Goal: Task Accomplishment & Management: Complete application form

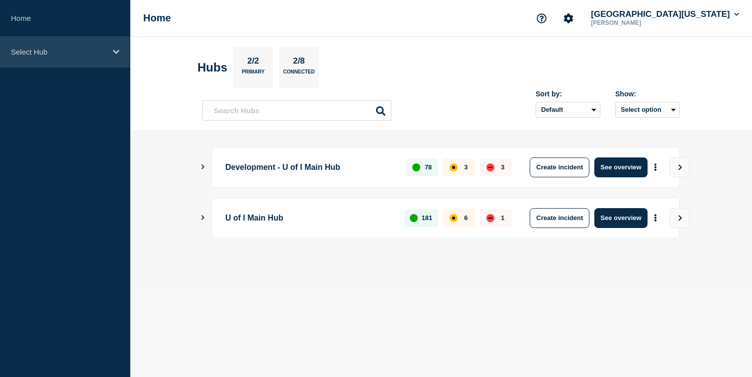
click at [112, 47] on div "Select Hub" at bounding box center [65, 52] width 130 height 30
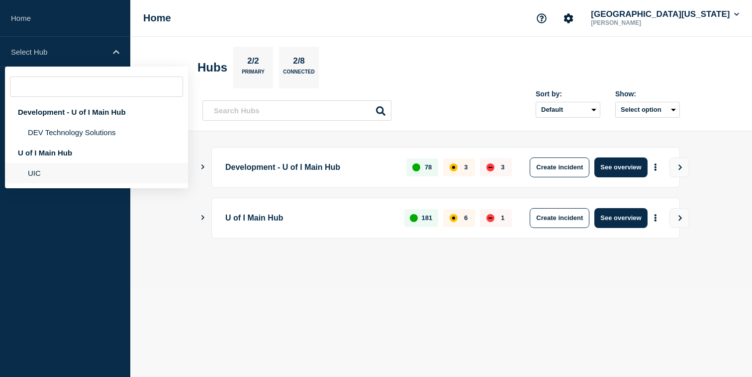
click at [105, 171] on li "UIC" at bounding box center [96, 173] width 183 height 20
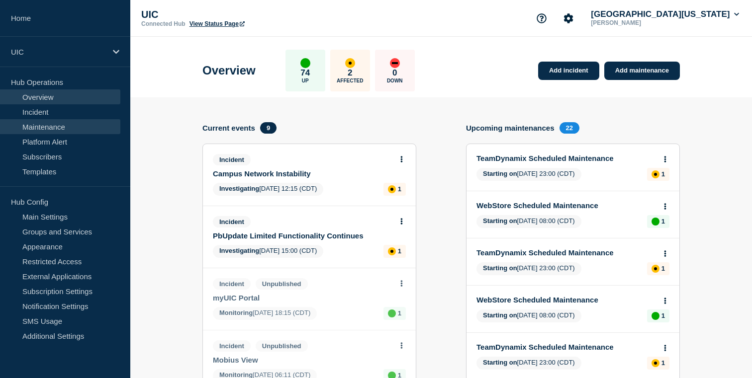
click at [47, 123] on link "Maintenance" at bounding box center [60, 126] width 120 height 15
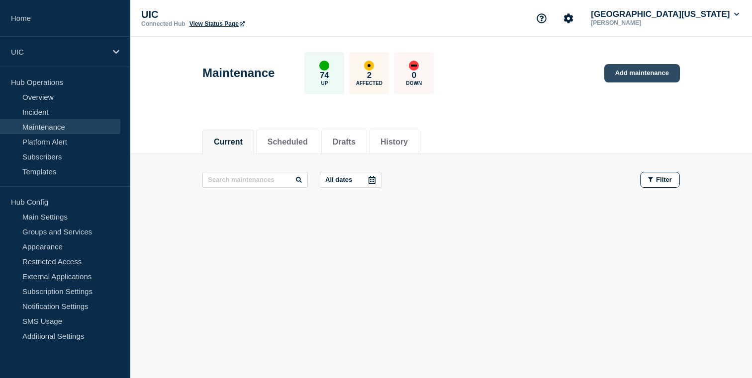
click at [618, 79] on link "Add maintenance" at bounding box center [642, 73] width 76 height 18
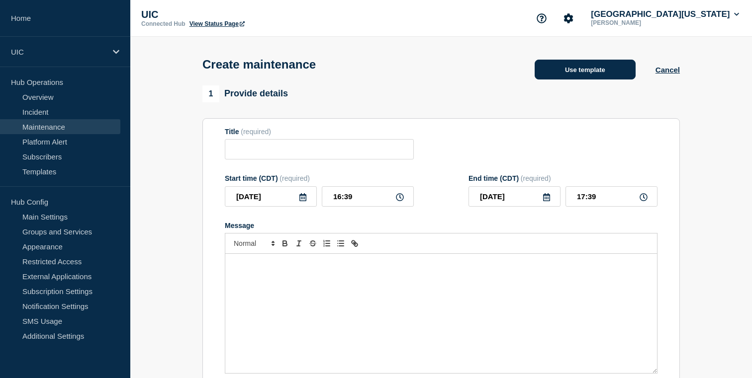
click at [570, 80] on button "Use template" at bounding box center [585, 70] width 101 height 20
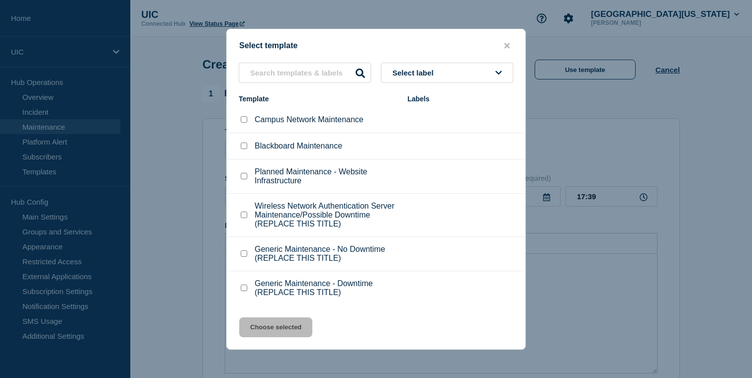
scroll to position [13, 0]
click at [267, 177] on p "Planned Maintenance - Website Infrastructure" at bounding box center [326, 177] width 143 height 18
click at [245, 257] on input "Generic Maintenance - No Downtime (REPLACE THIS TITLE) checkbox" at bounding box center [244, 254] width 6 height 6
checkbox input "true"
click at [265, 332] on button "Choose selected" at bounding box center [275, 328] width 73 height 20
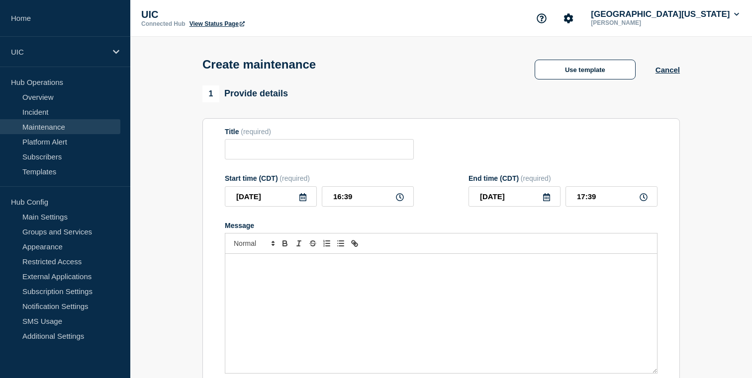
type input "Generic Maintenance - No Downtime (REPLACE THIS TITLE)"
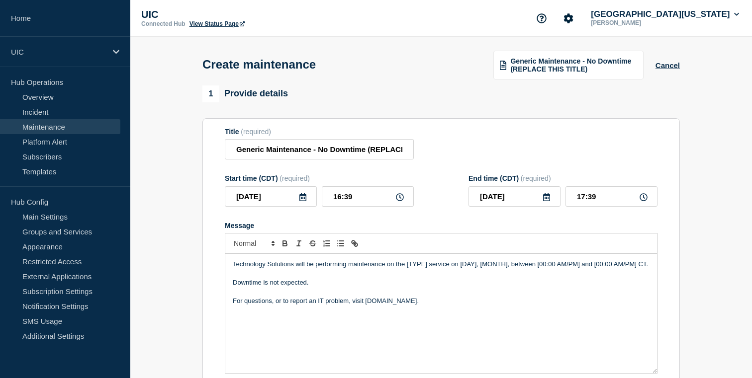
click at [331, 279] on p "Message" at bounding box center [441, 274] width 417 height 9
click at [348, 269] on p "Technology Solutions will be performing maintenance on the [TYPE] service on [D…" at bounding box center [441, 264] width 417 height 9
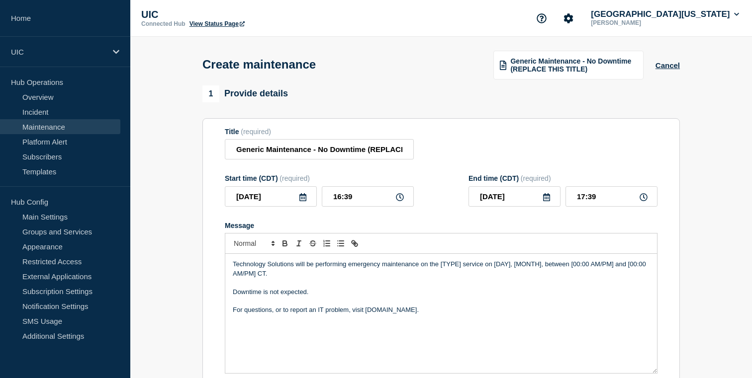
click at [352, 287] on p "Message" at bounding box center [441, 283] width 417 height 9
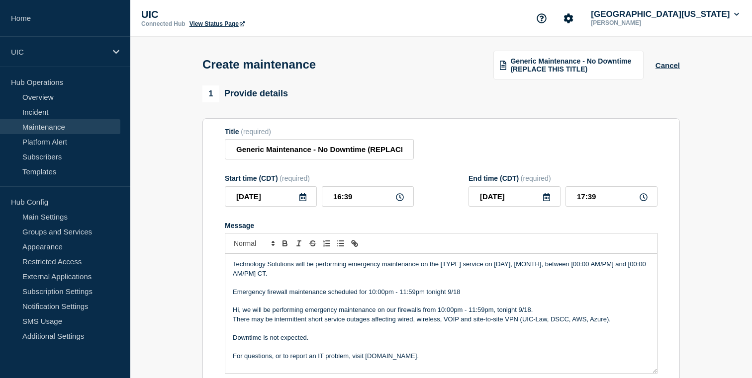
drag, startPoint x: 266, startPoint y: 304, endPoint x: 303, endPoint y: 302, distance: 36.9
click at [303, 297] on p "Emergency firewall maintenance scheduled for 10:00pm - 11:59pm tonight 9/18" at bounding box center [441, 292] width 417 height 9
drag, startPoint x: 265, startPoint y: 302, endPoint x: 326, endPoint y: 302, distance: 61.2
click at [326, 297] on p "Emergency firewall maintenance scheduled for 10:00pm - 11:59pm tonight 9/18" at bounding box center [441, 292] width 417 height 9
copy p "firewall maintenance"
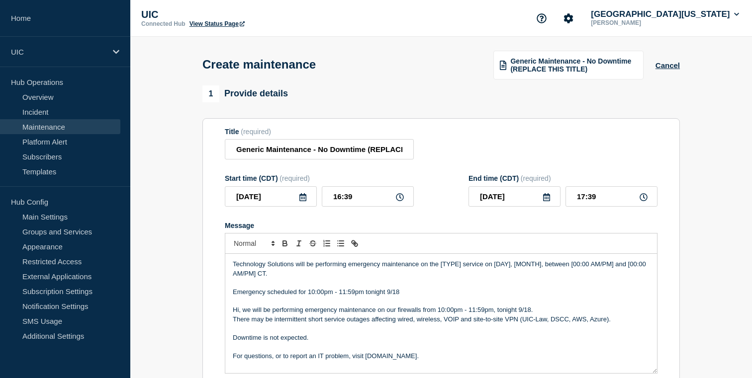
click at [354, 277] on p "Technology Solutions will be performing emergency maintenance on the [TYPE] ser…" at bounding box center [441, 269] width 417 height 18
click at [405, 276] on p "Technology Solutions will be performing emergency maintenance on the [TYPE] ser…" at bounding box center [441, 269] width 417 height 18
drag, startPoint x: 443, startPoint y: 274, endPoint x: 484, endPoint y: 274, distance: 40.8
click at [484, 274] on p "Technology Solutions will be performing emergency firewall maintenance on the […" at bounding box center [441, 269] width 417 height 18
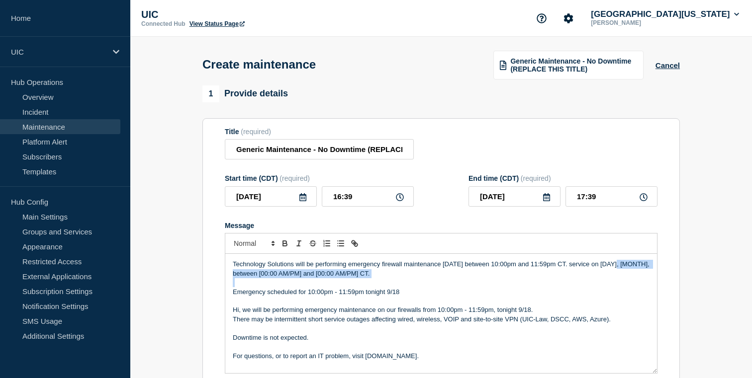
drag, startPoint x: 597, startPoint y: 296, endPoint x: 620, endPoint y: 275, distance: 31.3
click at [620, 275] on div "Technology Solutions will be performing emergency firewall maintenance [DATE] b…" at bounding box center [441, 313] width 432 height 119
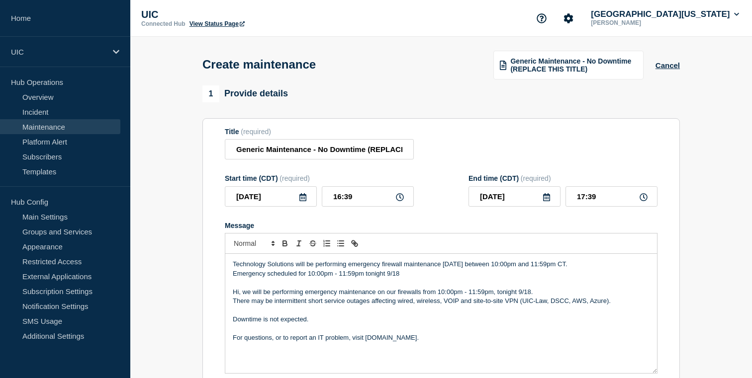
click at [447, 269] on div "Technology Solutions will be performing emergency firewall maintenance [DATE] b…" at bounding box center [441, 313] width 432 height 119
click at [449, 269] on p "Technology Solutions will be performing emergency firewall maintenance [DATE] b…" at bounding box center [441, 264] width 417 height 9
click at [465, 269] on p "Technology Solutions will be performing emergency firewall maintenance [DATE] b…" at bounding box center [441, 264] width 417 height 9
click at [605, 279] on p "Emergency scheduled for 10:00pm - 11:59pm tonight 9/18" at bounding box center [441, 274] width 417 height 9
click at [567, 269] on p "Technology Solutions will be performing emergency firewall maintenance [DATE][D…" at bounding box center [441, 264] width 417 height 9
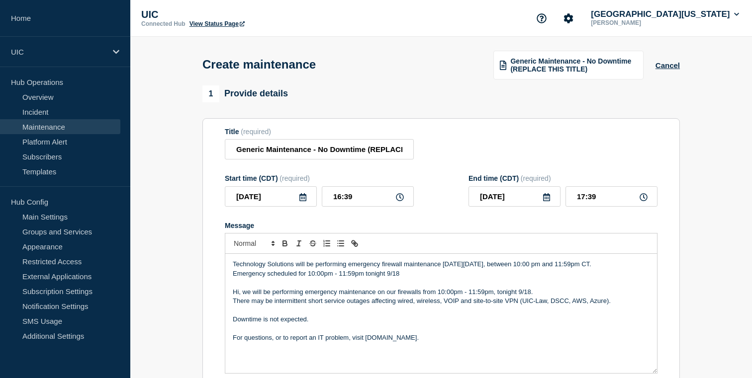
click at [609, 269] on p "Technology Solutions will be performing emergency firewall maintenance [DATE][D…" at bounding box center [441, 264] width 417 height 9
drag, startPoint x: 404, startPoint y: 283, endPoint x: 232, endPoint y: 289, distance: 172.2
click at [232, 289] on div "Technology Solutions will be performing emergency firewall maintenance [DATE][D…" at bounding box center [441, 313] width 432 height 119
click at [551, 297] on p "Hi, we will be performing emergency maintenance on our firewalls from 10:00pm -…" at bounding box center [441, 292] width 417 height 9
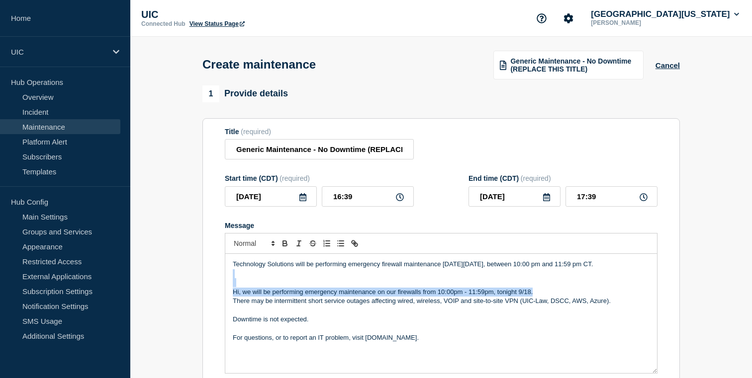
drag, startPoint x: 551, startPoint y: 302, endPoint x: 242, endPoint y: 284, distance: 308.9
click at [242, 284] on div "Technology Solutions will be performing emergency firewall maintenance [DATE][D…" at bounding box center [441, 313] width 432 height 119
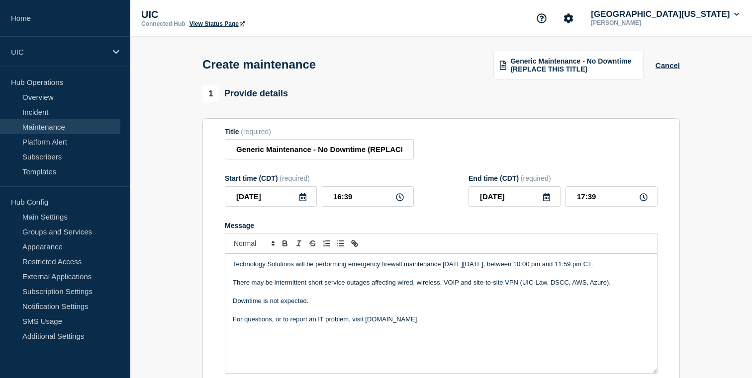
click at [234, 287] on p "There may be intermittent short service outages affecting wired, wireless, VOIP…" at bounding box center [441, 283] width 417 height 9
drag, startPoint x: 327, startPoint y: 317, endPoint x: 214, endPoint y: 315, distance: 112.9
click at [214, 315] on section "Title (required) Generic Maintenance - No Downtime (REPLACE THIS TITLE) Start t…" at bounding box center [440, 260] width 477 height 285
click at [343, 204] on input "16:39" at bounding box center [368, 197] width 92 height 20
click at [359, 207] on input "16:39" at bounding box center [368, 197] width 92 height 20
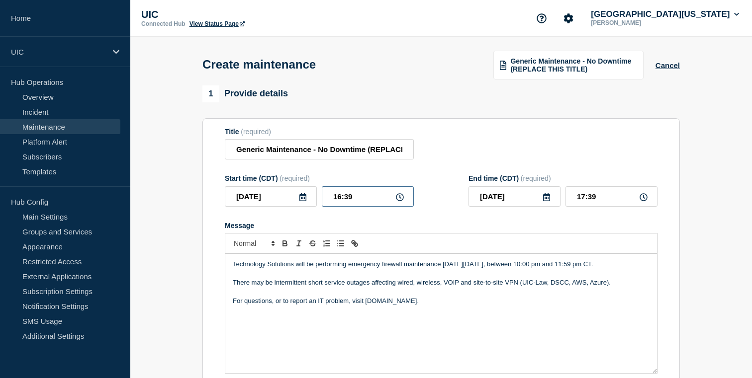
drag, startPoint x: 359, startPoint y: 210, endPoint x: 309, endPoint y: 210, distance: 50.2
click at [309, 207] on div "[DATE] 16:39" at bounding box center [319, 197] width 189 height 20
type input "16:22"
type input "17:22"
type input "22:00"
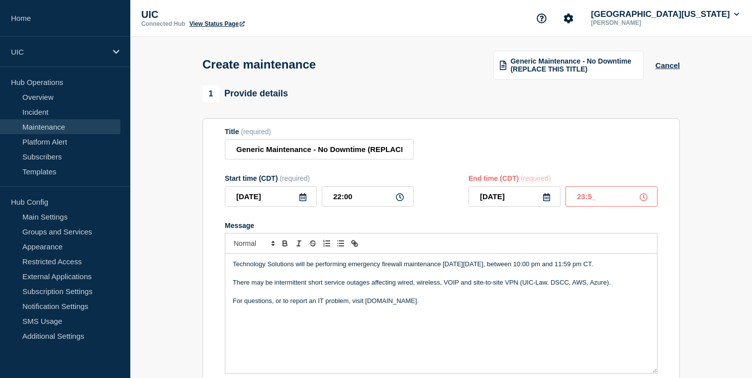
type input "23:59"
click at [343, 297] on p "Message" at bounding box center [441, 292] width 417 height 9
click at [521, 269] on p "Technology Solutions will be performing emergency firewall maintenance [DATE][D…" at bounding box center [441, 264] width 417 height 9
click at [533, 287] on p "There may be intermittent short service outages affecting wired, wireless, VOIP…" at bounding box center [441, 283] width 417 height 9
click at [464, 287] on p "There may be intermittent short service outages affecting wired, wireless, VOIP…" at bounding box center [441, 283] width 417 height 9
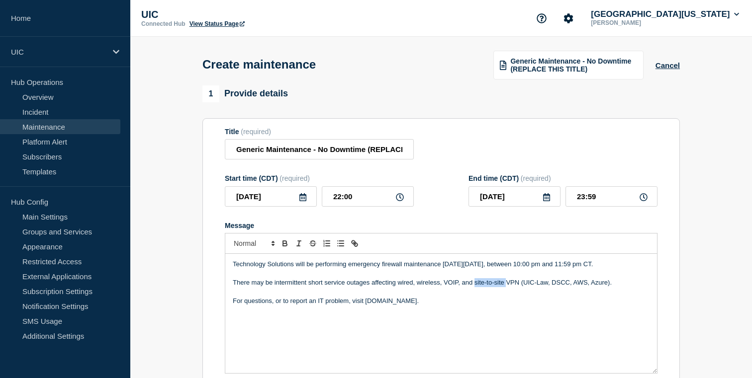
drag, startPoint x: 506, startPoint y: 294, endPoint x: 474, endPoint y: 293, distance: 31.9
click at [474, 287] on p "There may be intermittent short service outages affecting wired, wireless, VOIP…" at bounding box center [441, 283] width 417 height 9
drag, startPoint x: 581, startPoint y: 294, endPoint x: 487, endPoint y: 292, distance: 94.0
click at [487, 287] on p "There may be intermittent short service outages affecting wired, wireless, VOIP…" at bounding box center [441, 283] width 417 height 9
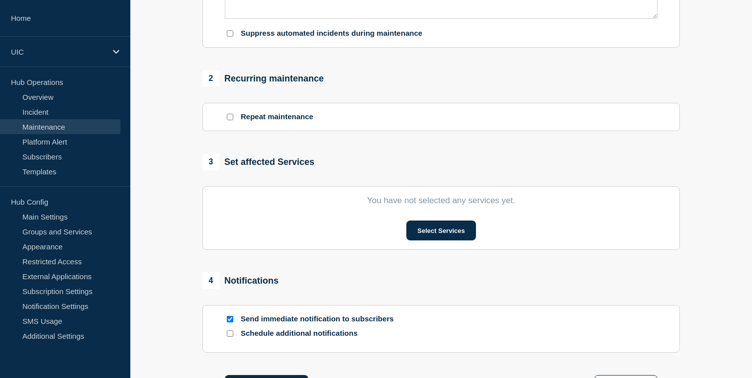
scroll to position [366, 0]
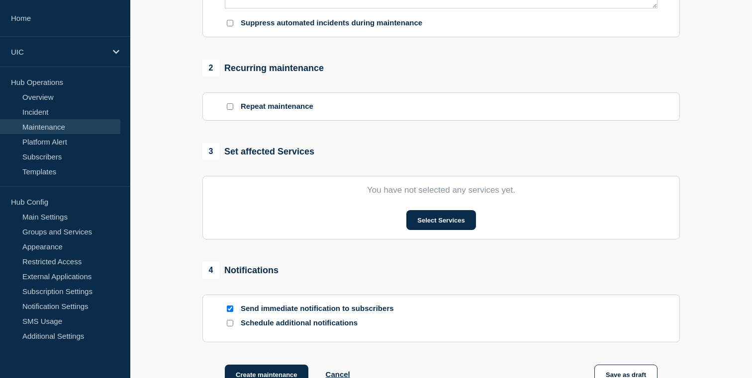
click at [409, 240] on section "You have not selected any services yet. Select Services" at bounding box center [440, 208] width 477 height 64
click at [413, 230] on button "Select Services" at bounding box center [440, 220] width 69 height 20
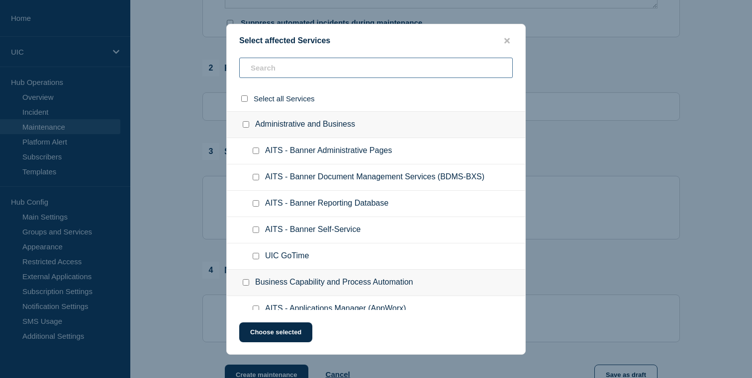
click at [307, 67] on input "text" at bounding box center [376, 68] width 274 height 20
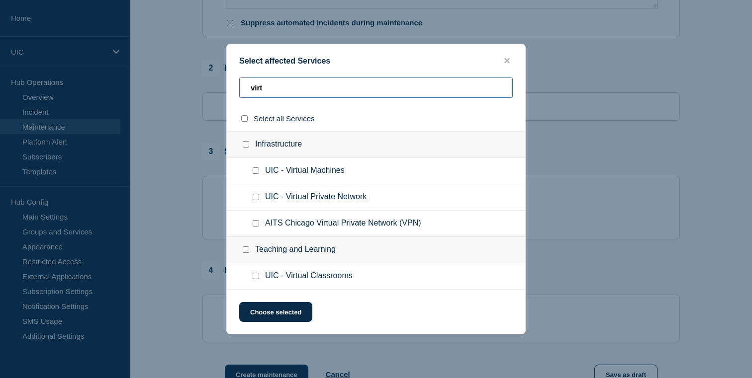
type input "virt"
click at [335, 202] on span "UIC - Virtual Private Network" at bounding box center [315, 197] width 101 height 10
click at [257, 197] on input "UIC - Virtual Private Network checkbox" at bounding box center [256, 197] width 6 height 6
checkbox input "true"
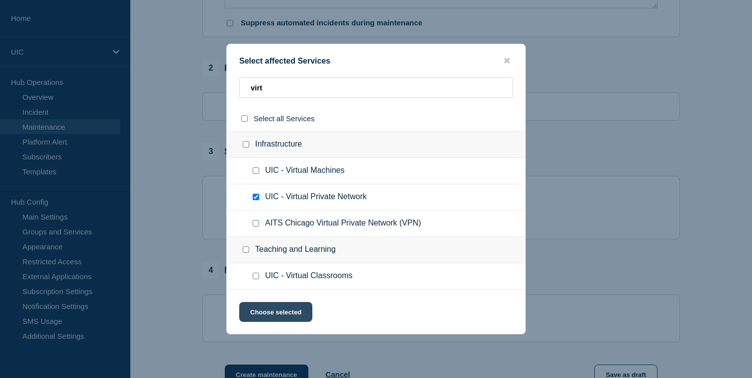
click at [275, 322] on button "Choose selected" at bounding box center [275, 312] width 73 height 20
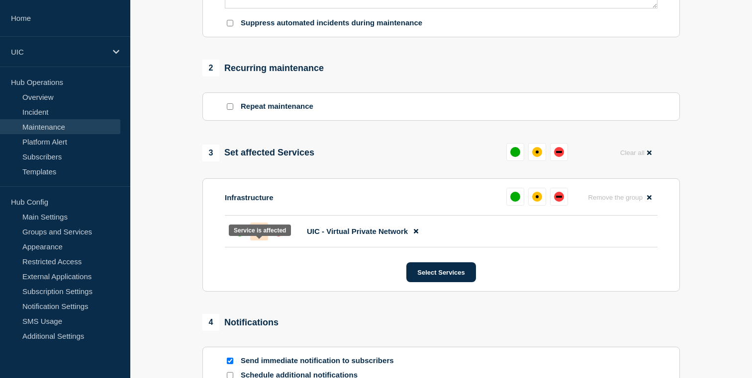
click at [259, 237] on div "affected" at bounding box center [259, 232] width 10 height 10
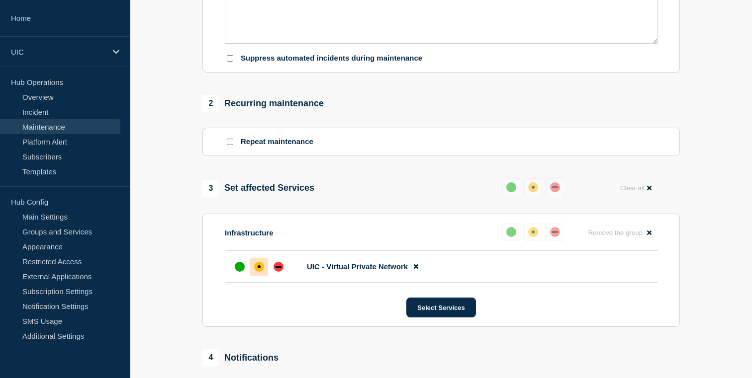
scroll to position [375, 0]
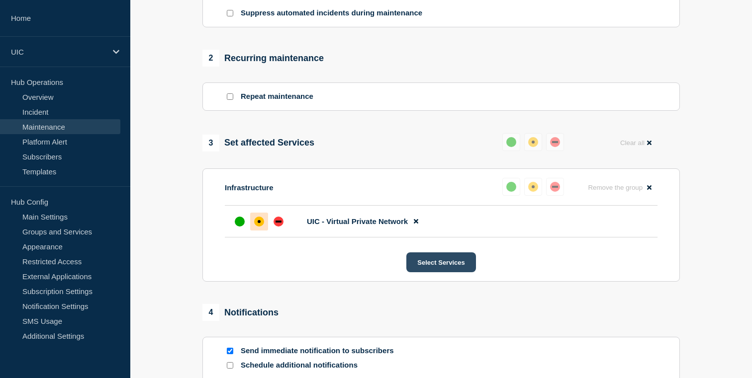
click at [431, 273] on button "Select Services" at bounding box center [440, 263] width 69 height 20
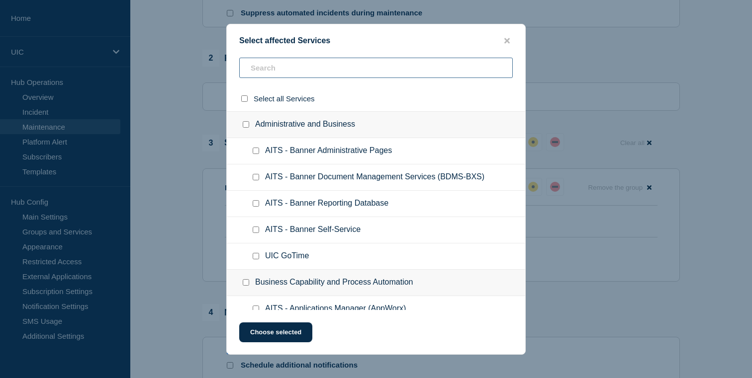
click at [344, 59] on input "text" at bounding box center [376, 68] width 274 height 20
type input "nee"
checkbox input "true"
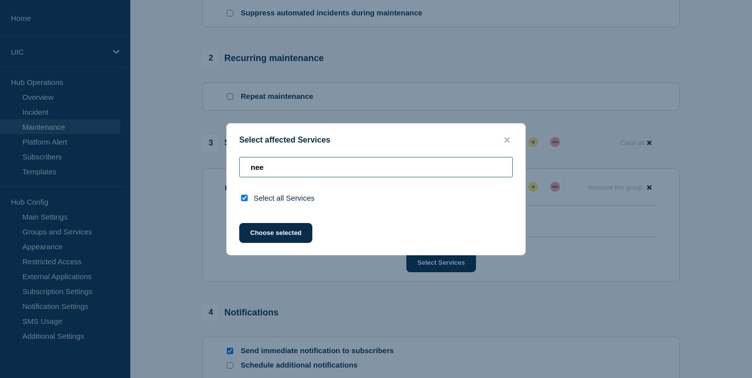
type input "ne"
checkbox input "false"
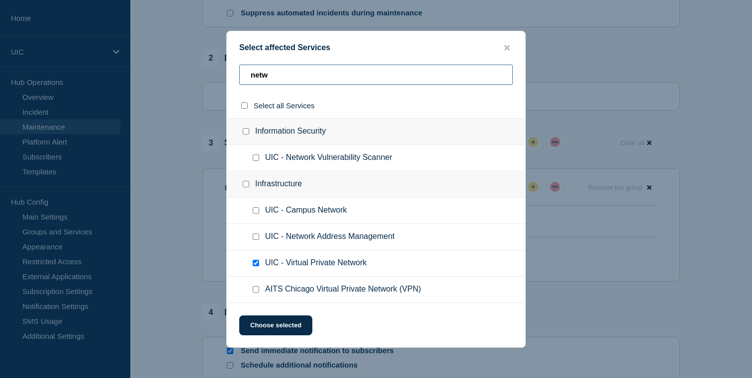
type input "netw"
click at [253, 209] on input "UIC - Campus Network checkbox" at bounding box center [256, 210] width 6 height 6
checkbox input "true"
click at [268, 326] on button "Choose selected" at bounding box center [275, 326] width 73 height 20
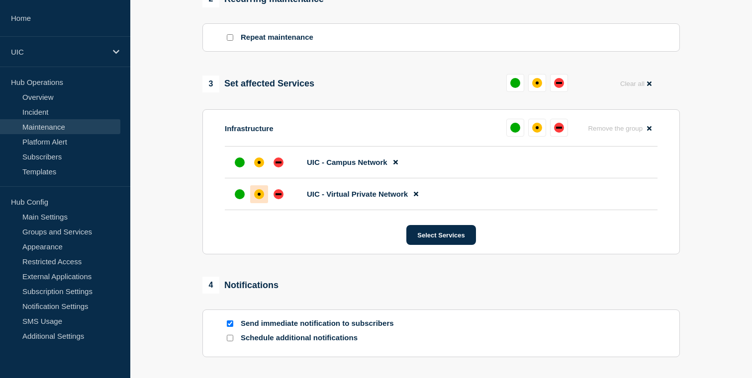
scroll to position [463, 0]
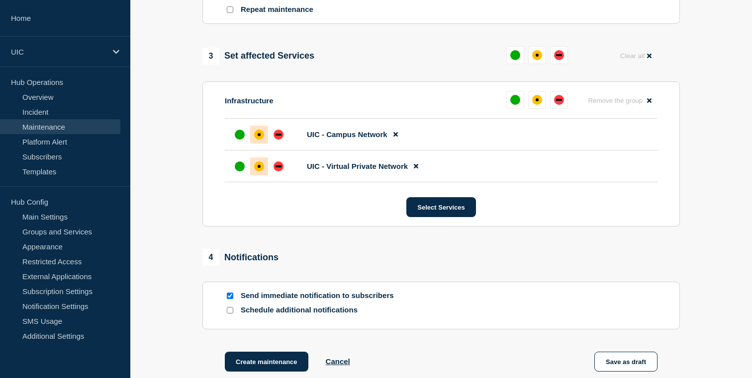
click at [261, 144] on div at bounding box center [259, 135] width 18 height 18
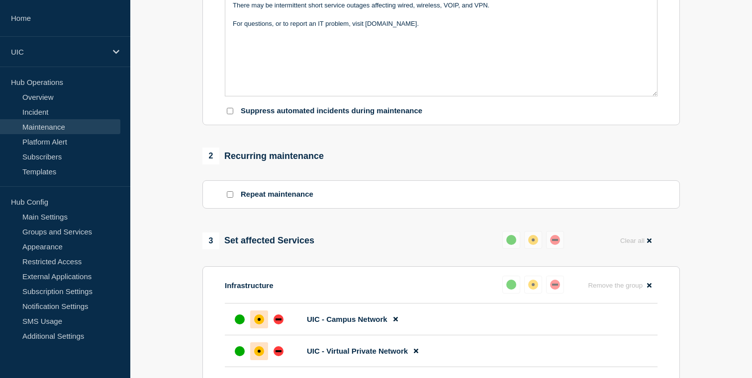
scroll to position [342, 0]
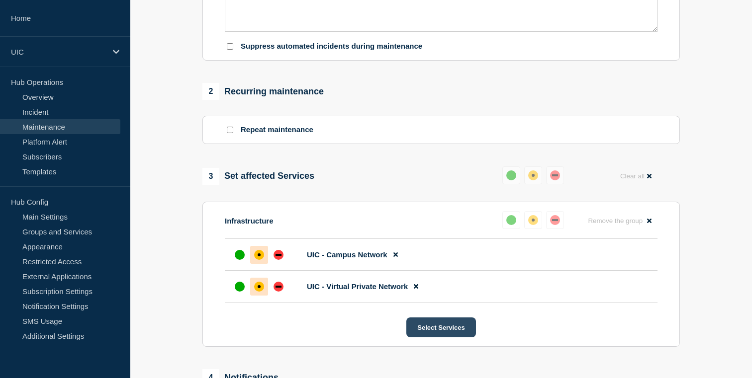
click at [420, 338] on button "Select Services" at bounding box center [440, 328] width 69 height 20
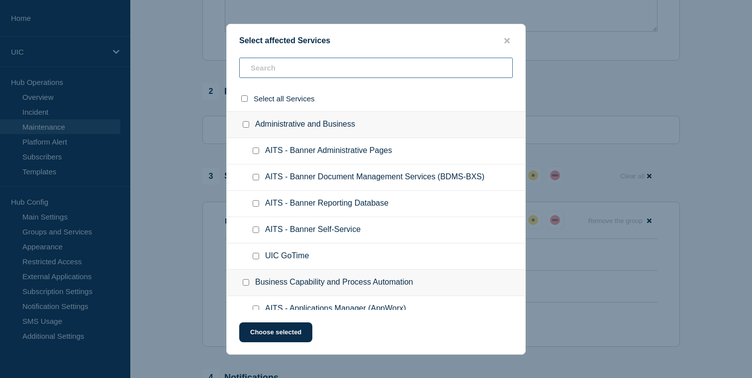
click at [295, 78] on input "text" at bounding box center [376, 68] width 274 height 20
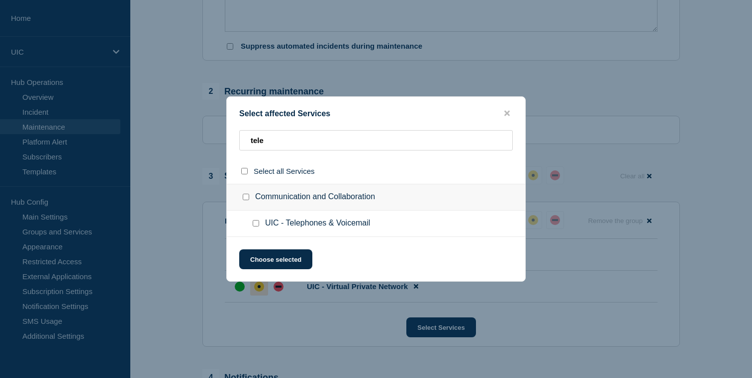
click at [278, 226] on span "UIC - Telephones & Voicemail" at bounding box center [317, 224] width 105 height 10
click at [262, 225] on div at bounding box center [258, 224] width 14 height 10
click at [288, 142] on input "tele" at bounding box center [376, 140] width 274 height 20
type input "voip"
checkbox input "true"
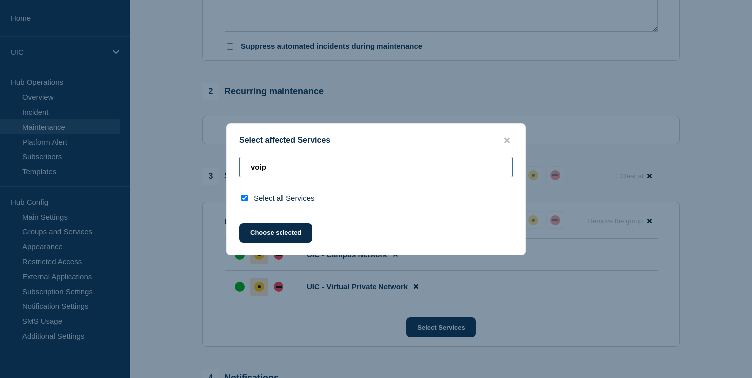
type input "voi"
checkbox input "false"
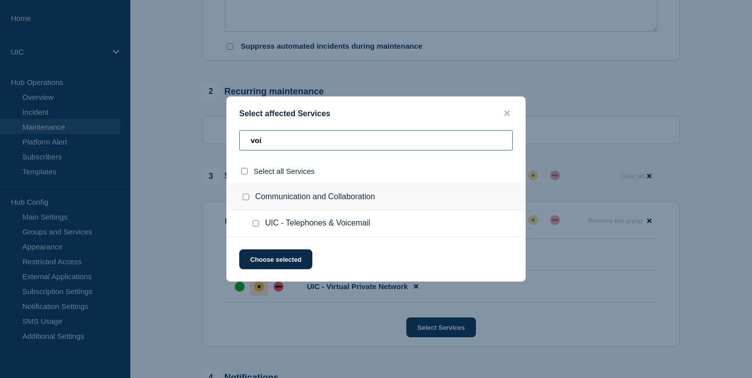
type input "voi"
click at [306, 218] on ul "UIC - Telephones & Voicemail" at bounding box center [376, 224] width 298 height 26
click at [259, 227] on div at bounding box center [258, 224] width 14 height 10
click at [256, 225] on input "UIC - Telephones & Voicemail checkbox" at bounding box center [256, 223] width 6 height 6
checkbox input "true"
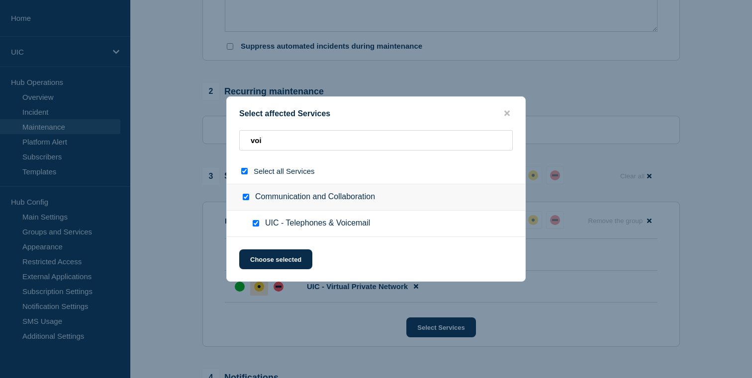
checkbox input "true"
click at [241, 195] on div at bounding box center [248, 197] width 14 height 10
click at [241, 198] on div at bounding box center [248, 197] width 14 height 10
click at [242, 198] on div at bounding box center [248, 197] width 14 height 10
click at [243, 198] on input "Communication and Collaboration checkbox" at bounding box center [246, 197] width 6 height 6
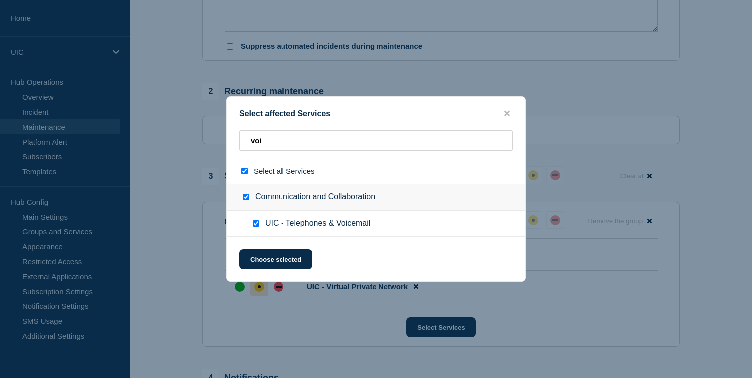
checkbox input "false"
click at [262, 228] on div at bounding box center [258, 224] width 14 height 10
click at [257, 227] on input "UIC - Telephones & Voicemail checkbox" at bounding box center [256, 223] width 6 height 6
checkbox input "true"
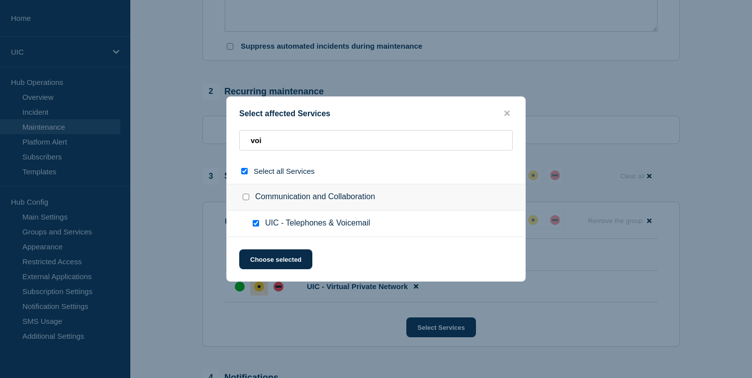
checkbox input "true"
click at [260, 253] on button "Choose selected" at bounding box center [275, 260] width 73 height 20
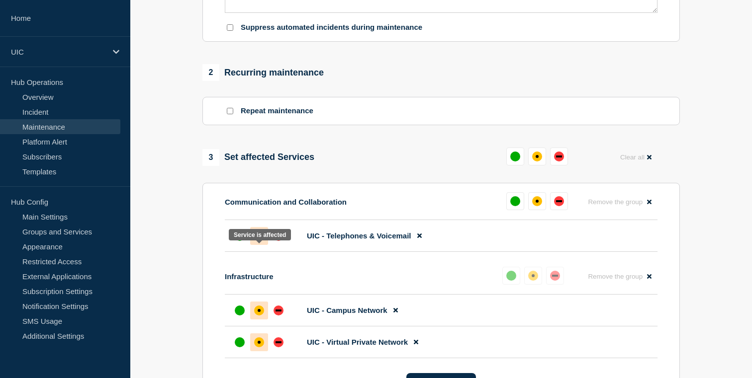
click at [259, 238] on div "affected" at bounding box center [259, 236] width 3 height 3
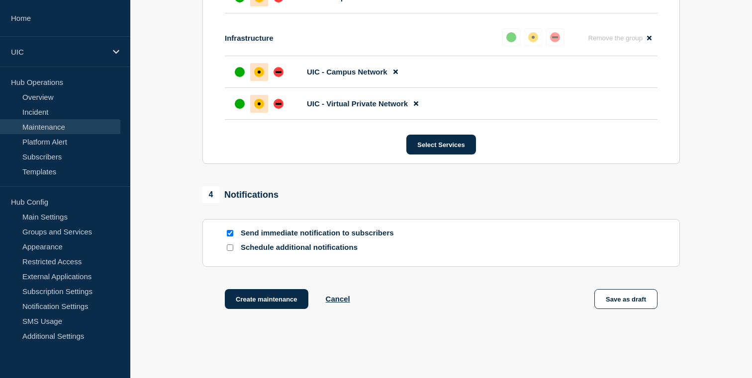
scroll to position [592, 0]
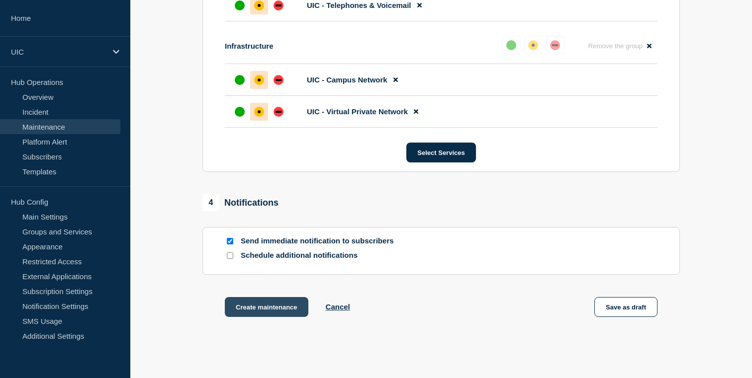
click at [284, 317] on button "Create maintenance" at bounding box center [267, 307] width 84 height 20
